Goal: Task Accomplishment & Management: Manage account settings

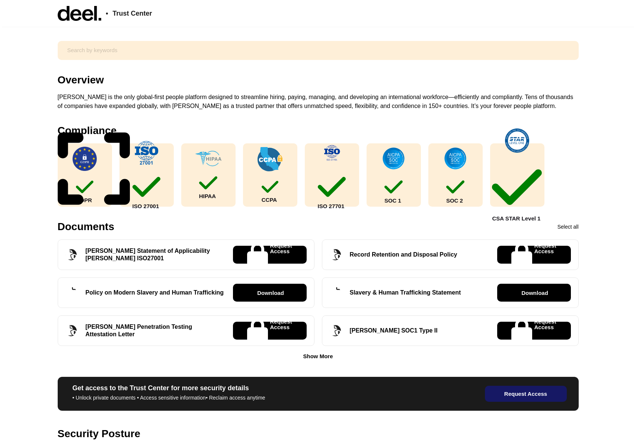
click at [80, 10] on img at bounding box center [80, 13] width 44 height 15
click at [121, 10] on span "Trust Center" at bounding box center [132, 13] width 39 height 7
click at [88, 49] on input "text" at bounding box center [318, 50] width 511 height 13
click at [574, 51] on icon at bounding box center [574, 51] width 0 height 0
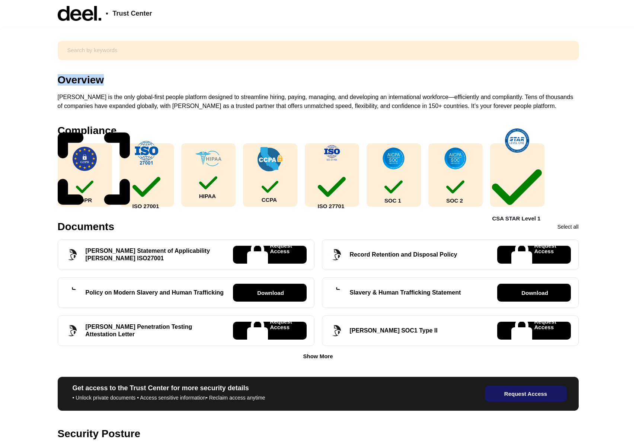
click at [574, 51] on icon at bounding box center [574, 51] width 0 height 0
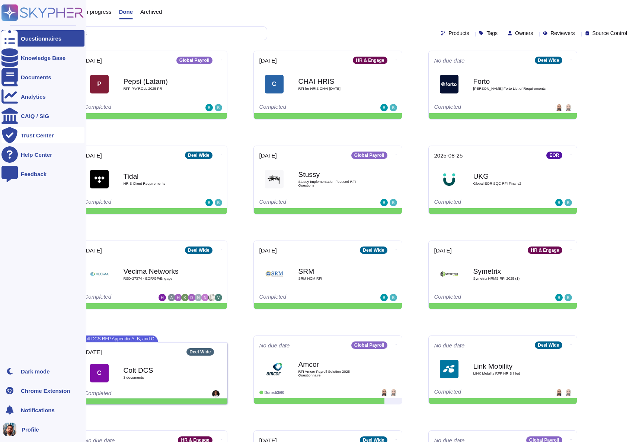
click at [29, 135] on div "Trust Center" at bounding box center [37, 136] width 33 height 6
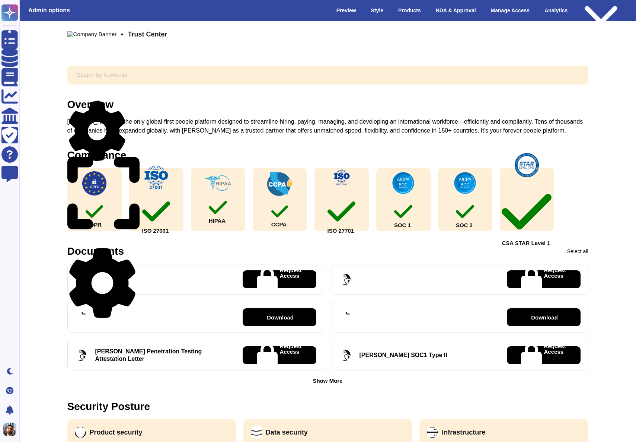
click at [96, 34] on img at bounding box center [92, 34] width 50 height 6
click at [503, 7] on div "Manage Access" at bounding box center [510, 10] width 47 height 13
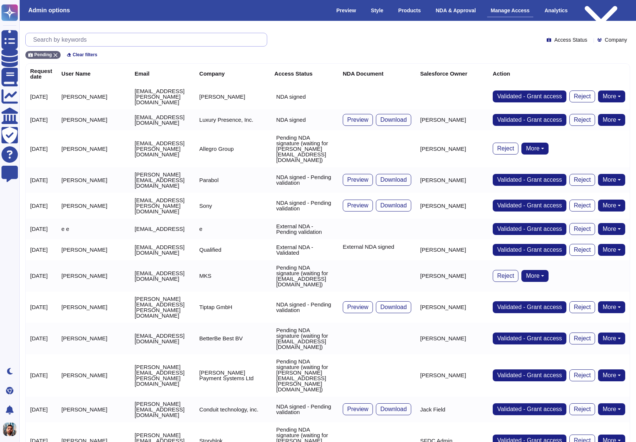
click at [91, 39] on input "text" at bounding box center [148, 39] width 238 height 13
paste input "[PERSON_NAME][EMAIL_ADDRESS][PERSON_NAME][DOMAIN_NAME]"
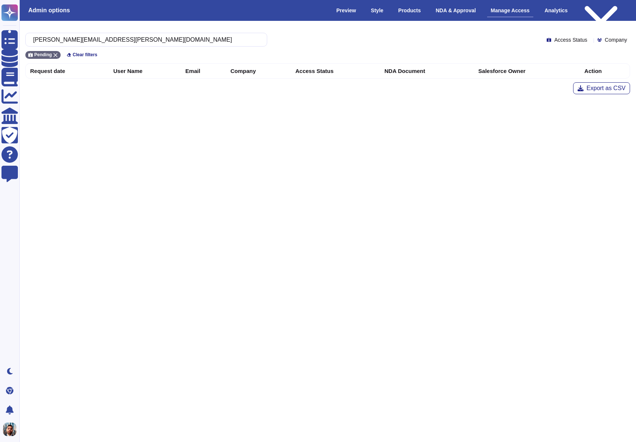
click at [90, 106] on html "Questionnaires Knowledge Base Documents Analytics CAIQ / SIG Trust Center Help …" at bounding box center [318, 53] width 636 height 106
drag, startPoint x: 93, startPoint y: 43, endPoint x: 32, endPoint y: 38, distance: 61.0
click at [32, 38] on div "[PERSON_NAME][EMAIL_ADDRESS][PERSON_NAME][DOMAIN_NAME]" at bounding box center [146, 40] width 242 height 14
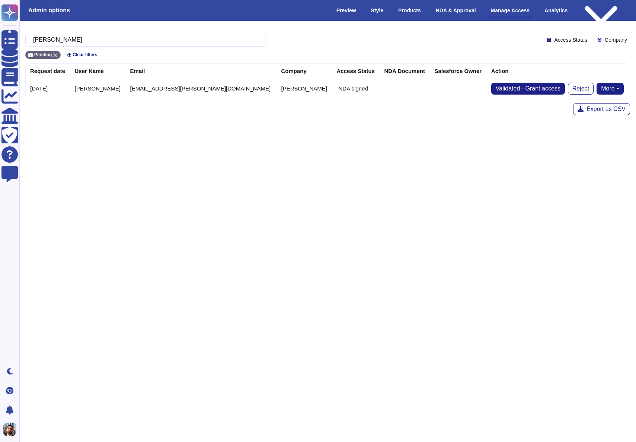
type input "[PERSON_NAME]"
click at [138, 127] on html "Questionnaires Knowledge Base Documents Analytics CAIQ / SIG Trust Center Help …" at bounding box center [318, 63] width 636 height 127
click at [496, 89] on span "Validated - Grant access" at bounding box center [528, 89] width 65 height 6
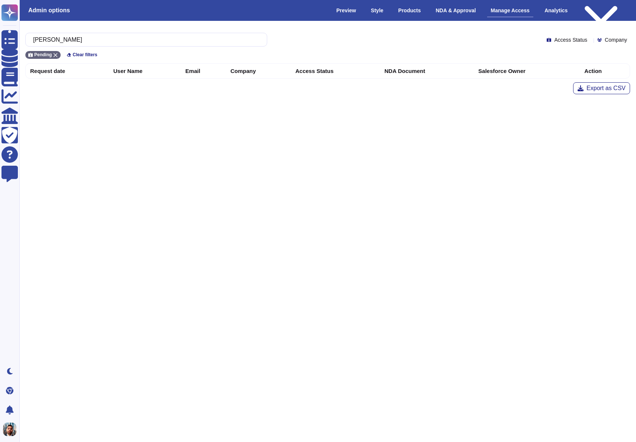
click at [469, 89] on div "Export as CSV" at bounding box center [327, 88] width 605 height 12
click at [68, 39] on input "[PERSON_NAME]" at bounding box center [144, 39] width 230 height 13
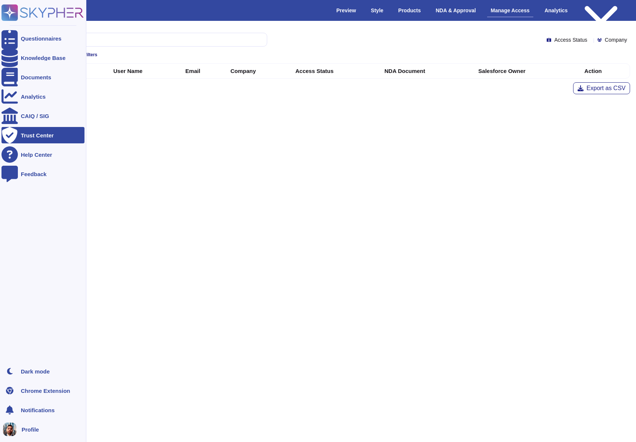
click at [22, 137] on div "Trust Center" at bounding box center [37, 136] width 33 height 6
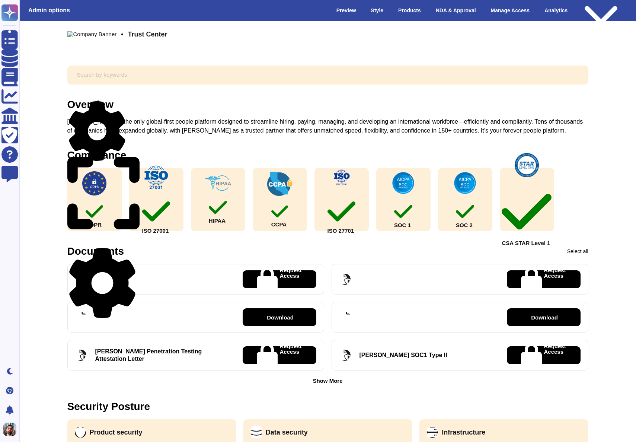
click at [507, 12] on div "Manage Access" at bounding box center [510, 10] width 47 height 13
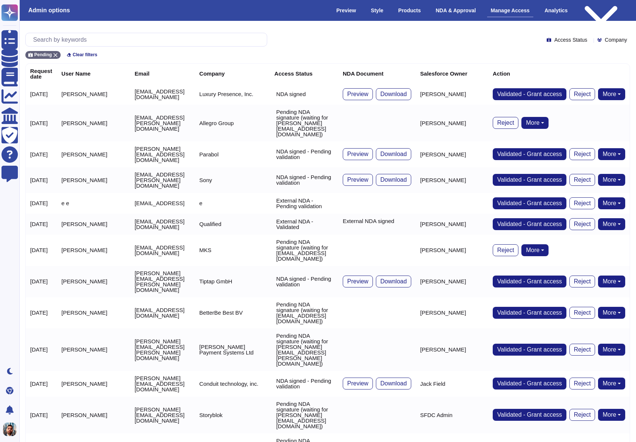
click at [41, 80] on th "Request date" at bounding box center [41, 74] width 31 height 20
click at [79, 40] on input "text" at bounding box center [148, 39] width 238 height 13
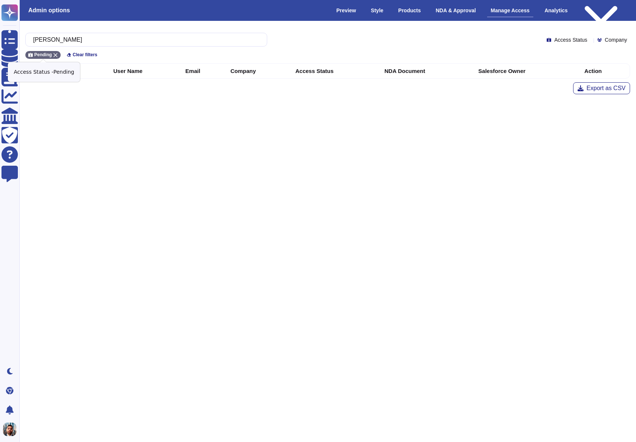
type input "[PERSON_NAME]"
click at [54, 54] on icon at bounding box center [55, 55] width 4 height 4
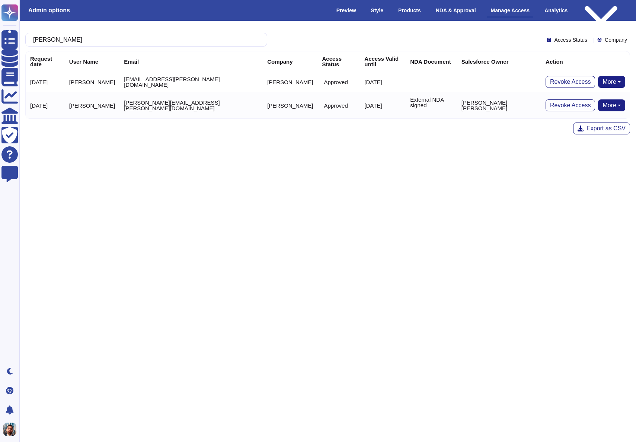
click at [585, 40] on div "Access Status Company" at bounding box center [588, 40] width 83 height 6
click at [591, 40] on icon at bounding box center [591, 40] width 0 height 0
click at [448, 146] on html "Questionnaires Knowledge Base Documents Analytics CAIQ / SIG Trust Center Help …" at bounding box center [318, 73] width 636 height 146
